Goal: Task Accomplishment & Management: Use online tool/utility

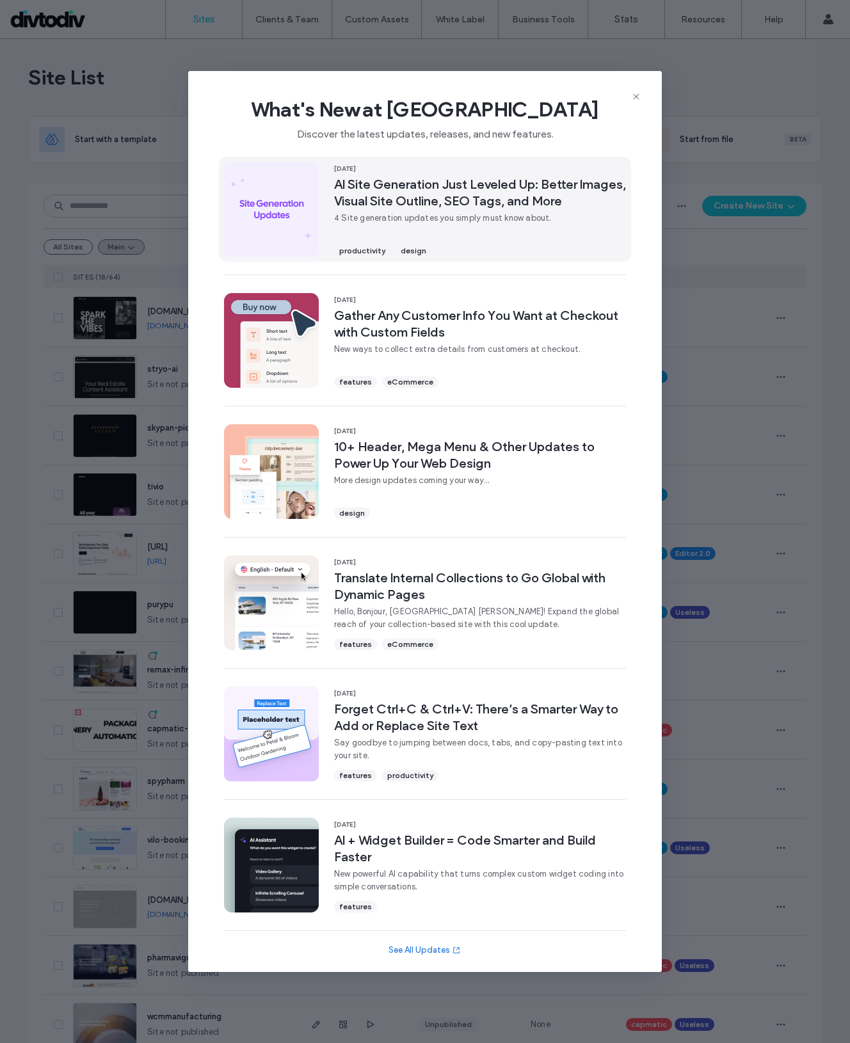
click at [511, 182] on span "AI Site Generation Just Leveled Up: Better Images, Visual Site Outline, SEO Tag…" at bounding box center [480, 192] width 292 height 33
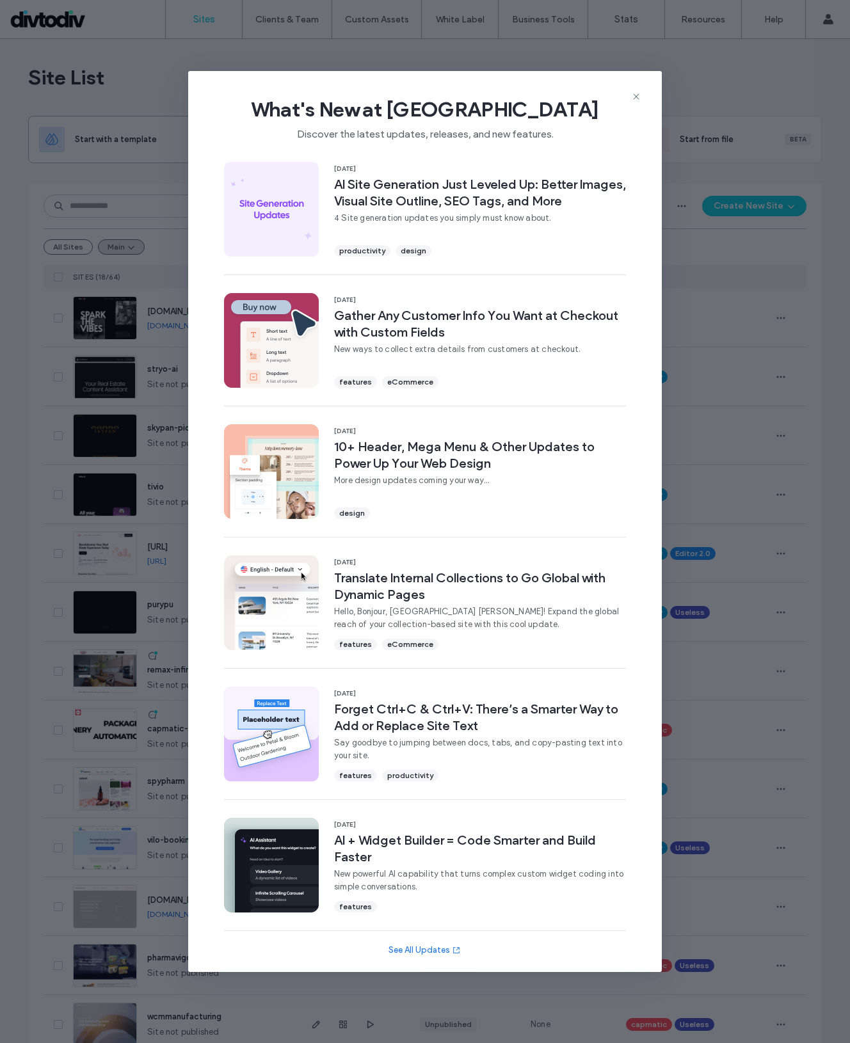
click at [122, 138] on div "What's New at Duda Discover the latest updates, releases, and new features. 15 …" at bounding box center [425, 521] width 850 height 1043
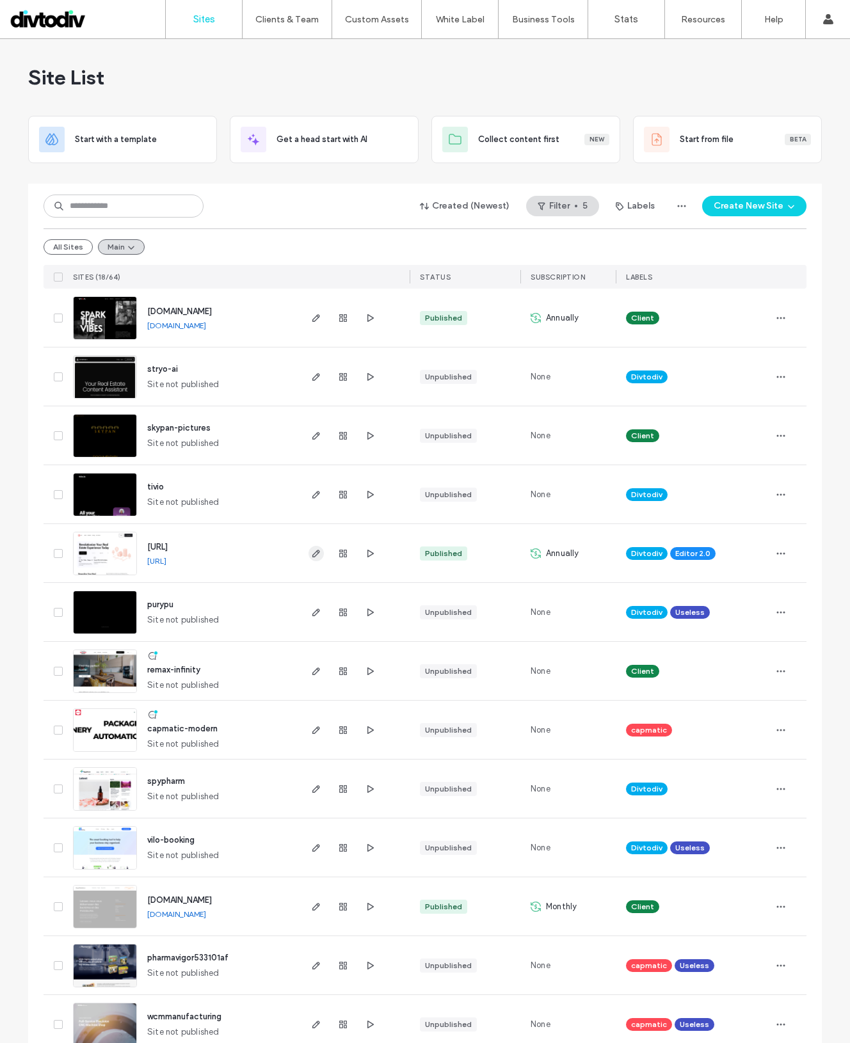
click at [312, 554] on use "button" at bounding box center [316, 554] width 8 height 8
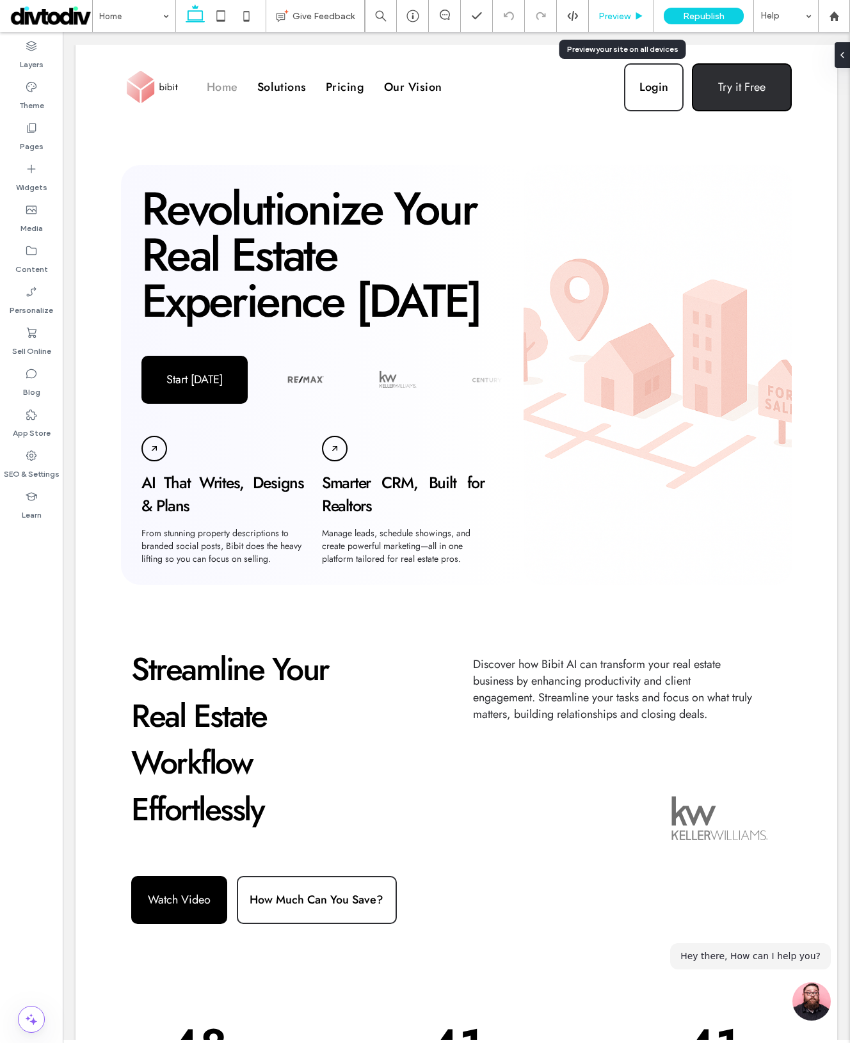
click at [624, 22] on div "Preview" at bounding box center [621, 16] width 65 height 32
click at [625, 19] on span "Preview" at bounding box center [614, 16] width 32 height 11
